Goal: Transaction & Acquisition: Purchase product/service

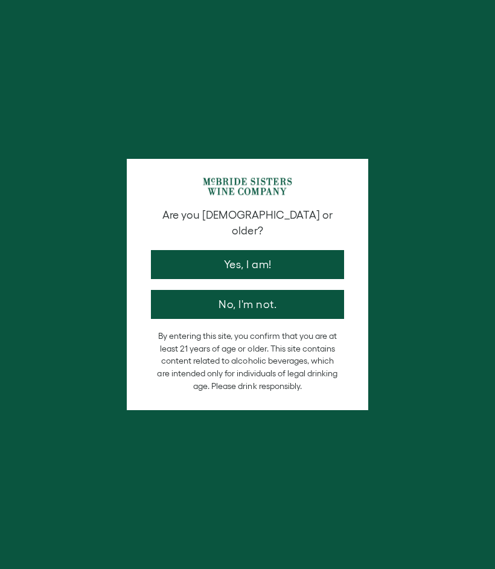
click at [266, 250] on button "Yes, I am!" at bounding box center [247, 264] width 193 height 29
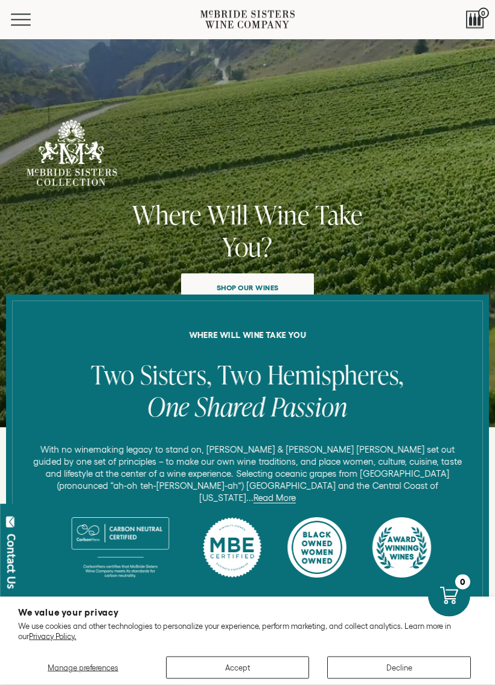
scroll to position [107, 0]
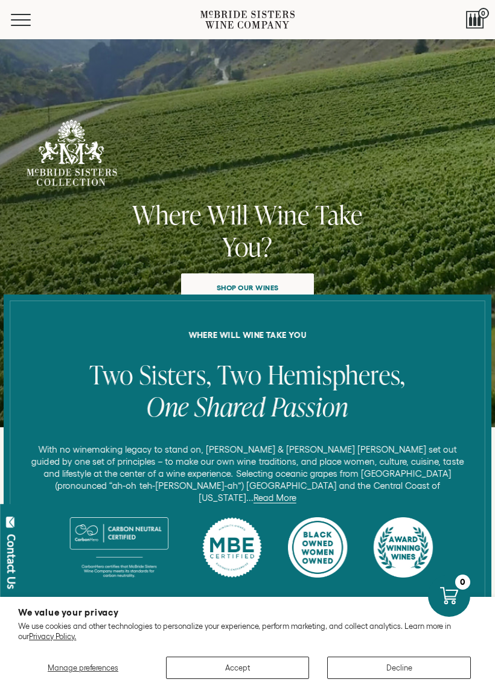
click at [276, 281] on span "Shop our wines" at bounding box center [247, 288] width 91 height 24
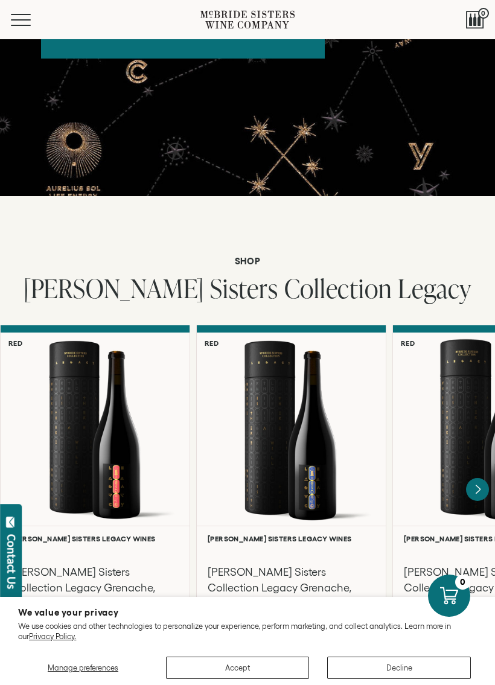
scroll to position [2518, 0]
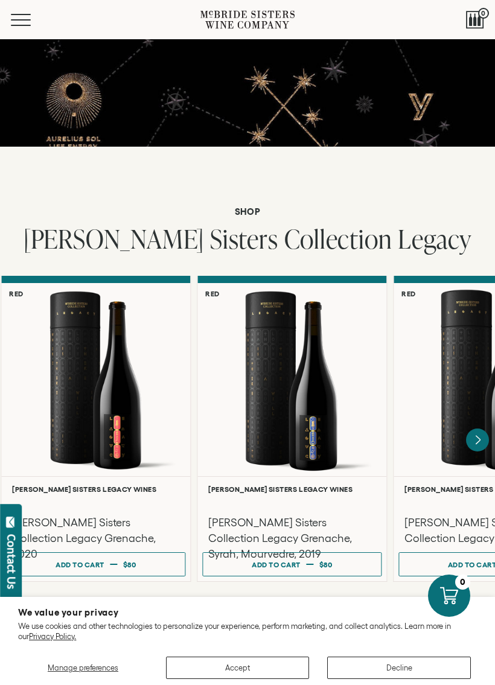
click at [455, 427] on div at bounding box center [488, 379] width 189 height 193
